Goal: Check status: Check status

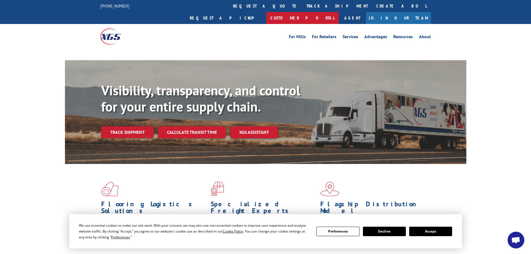
click at [338, 12] on link "Customer Portal" at bounding box center [302, 18] width 72 height 12
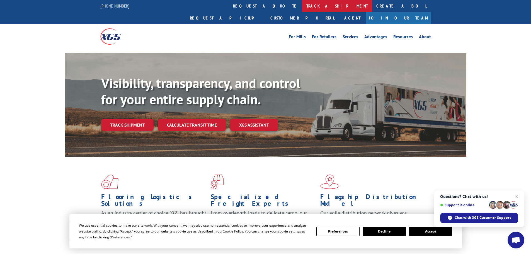
click at [302, 4] on link "track a shipment" at bounding box center [337, 6] width 70 height 12
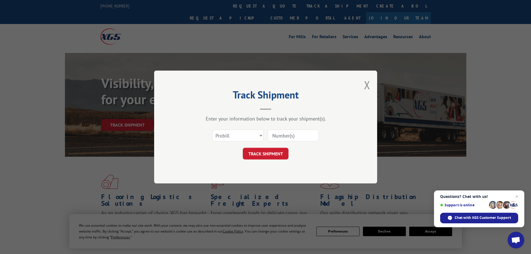
click at [273, 133] on input at bounding box center [292, 136] width 51 height 12
paste input "2864766"
type input "2864766"
click at [274, 156] on button "TRACK SHIPMENT" at bounding box center [266, 154] width 46 height 12
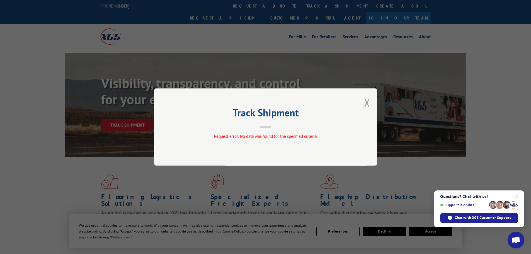
click at [364, 105] on button "Close modal" at bounding box center [367, 102] width 6 height 15
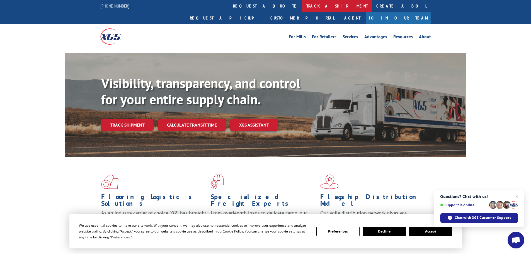
click at [302, 7] on link "track a shipment" at bounding box center [337, 6] width 70 height 12
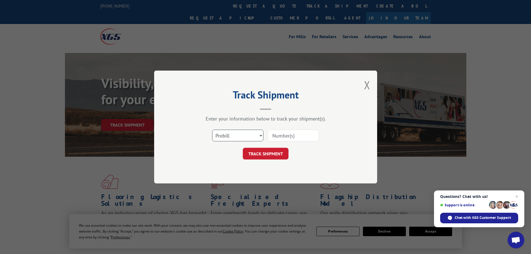
click at [253, 133] on select "Select category... Probill BOL PO" at bounding box center [237, 136] width 51 height 12
select select "bol"
click at [212, 130] on select "Select category... Probill BOL PO" at bounding box center [237, 136] width 51 height 12
click at [274, 134] on input at bounding box center [292, 136] width 51 height 12
paste input "2864766"
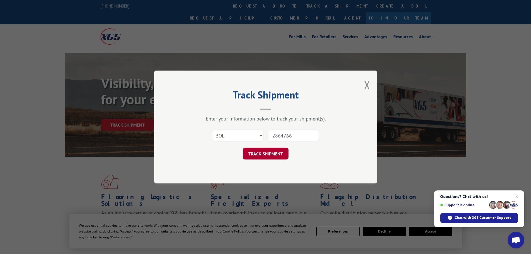
type input "2864766"
click at [267, 150] on button "TRACK SHIPMENT" at bounding box center [266, 154] width 46 height 12
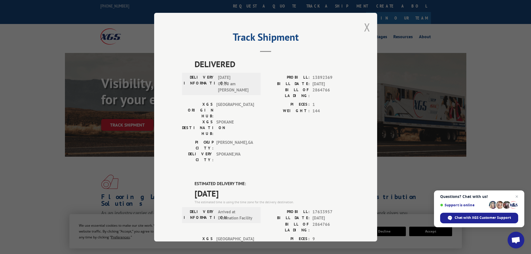
click at [364, 33] on button "Close modal" at bounding box center [367, 27] width 6 height 15
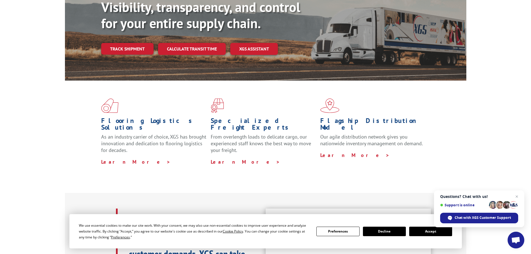
scroll to position [84, 0]
